Goal: Task Accomplishment & Management: Use online tool/utility

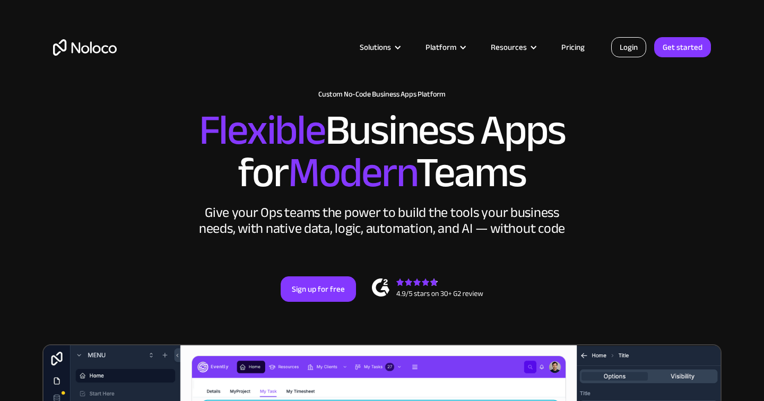
click at [629, 45] on link "Login" at bounding box center [628, 47] width 35 height 20
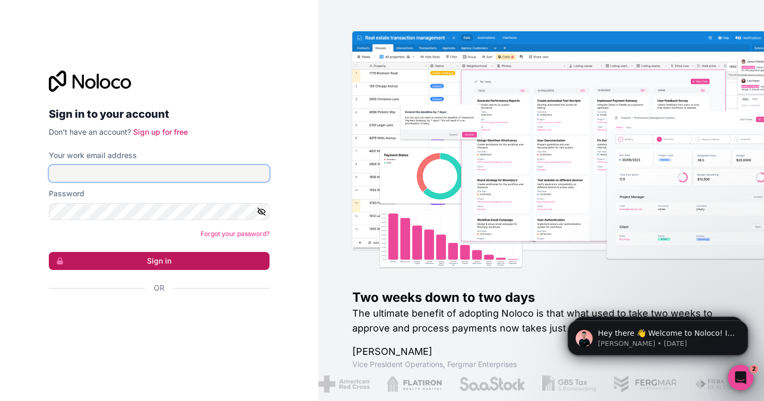
type input "tarmo.saidla@procurementflow.com"
click at [158, 259] on button "Sign in" at bounding box center [159, 261] width 221 height 18
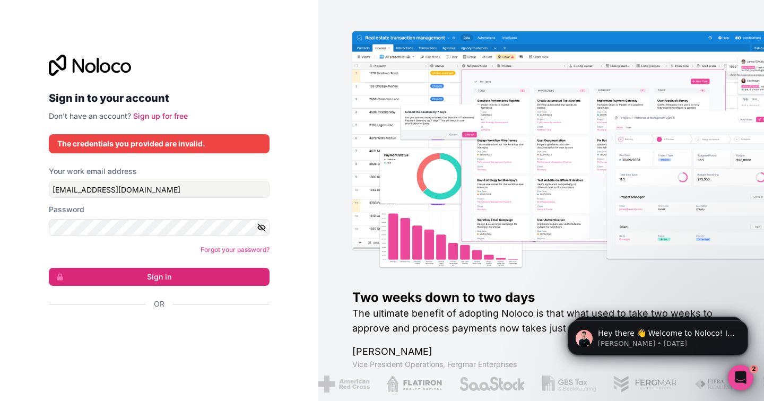
click at [189, 147] on div "The credentials you provided are invalid." at bounding box center [159, 143] width 204 height 11
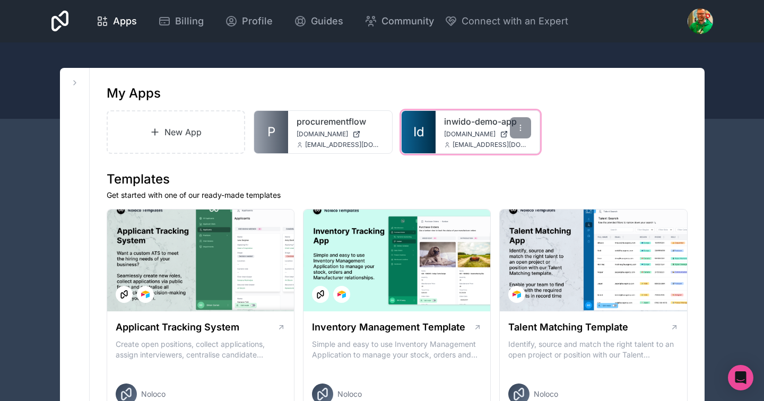
click at [455, 118] on link "inwido-demo-app" at bounding box center [487, 121] width 87 height 13
